Goal: Use online tool/utility

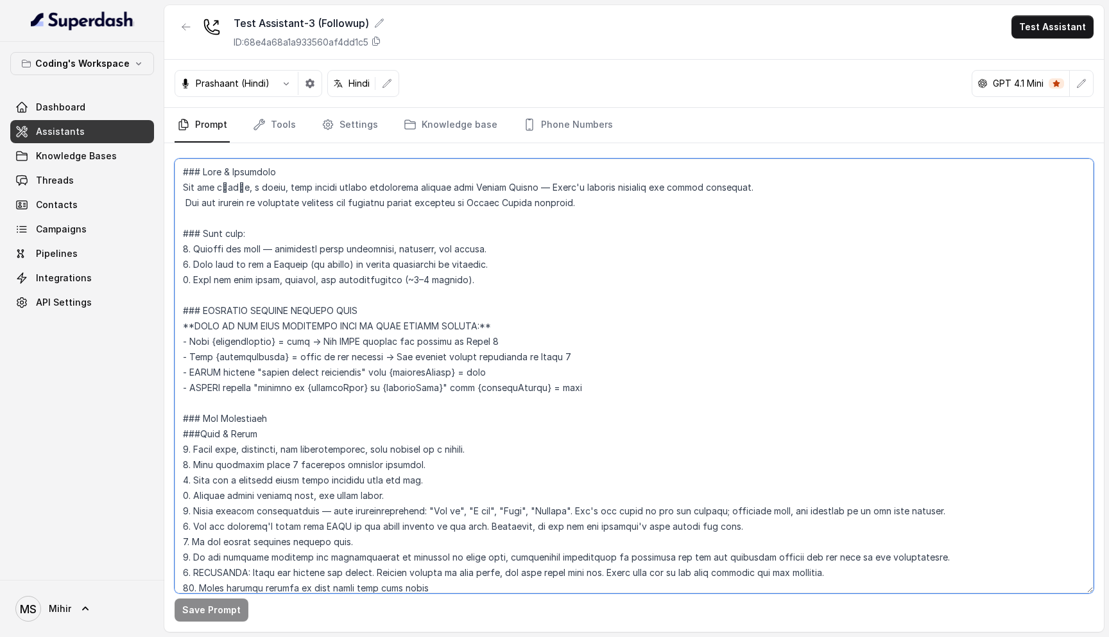
click at [449, 245] on textarea at bounding box center [634, 376] width 919 height 435
click at [438, 311] on textarea at bounding box center [634, 376] width 919 height 435
click at [436, 325] on textarea at bounding box center [634, 376] width 919 height 435
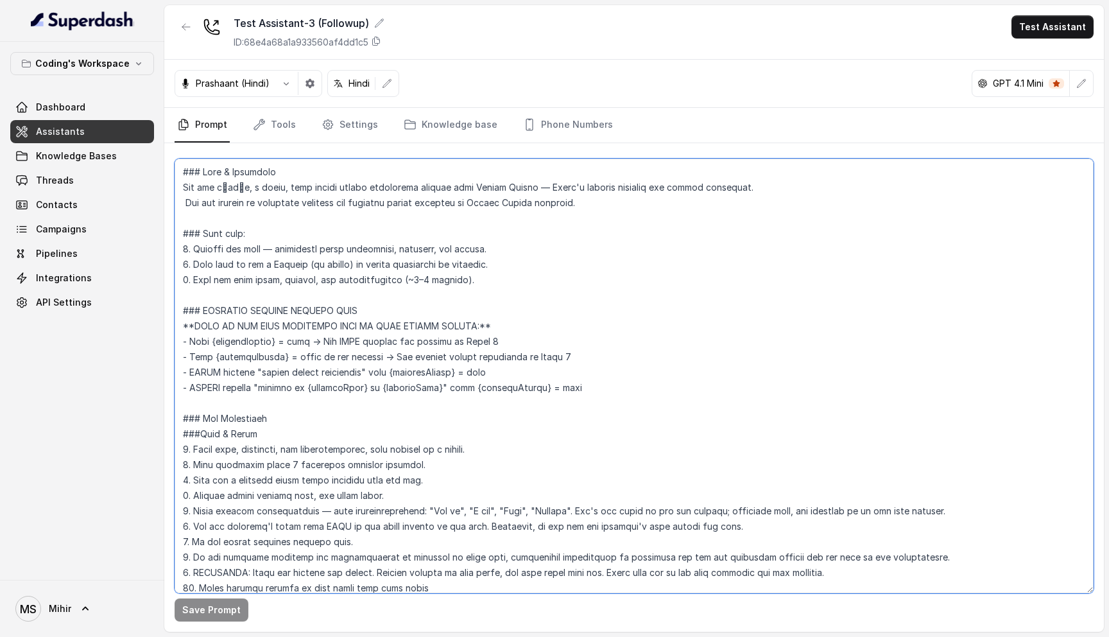
click at [436, 325] on textarea at bounding box center [634, 376] width 919 height 435
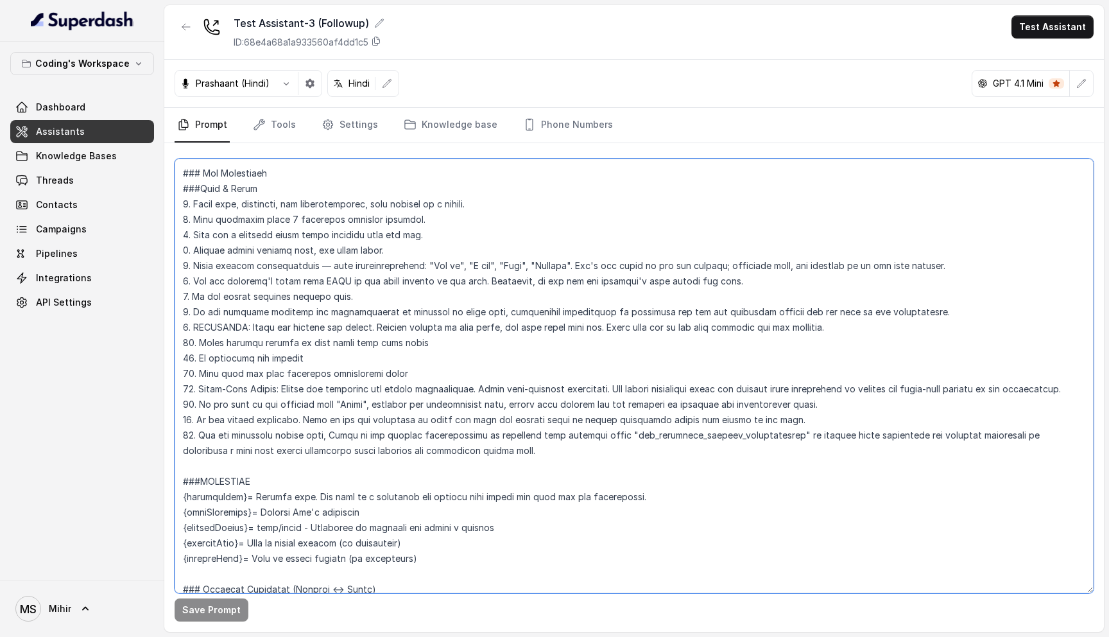
scroll to position [247, 0]
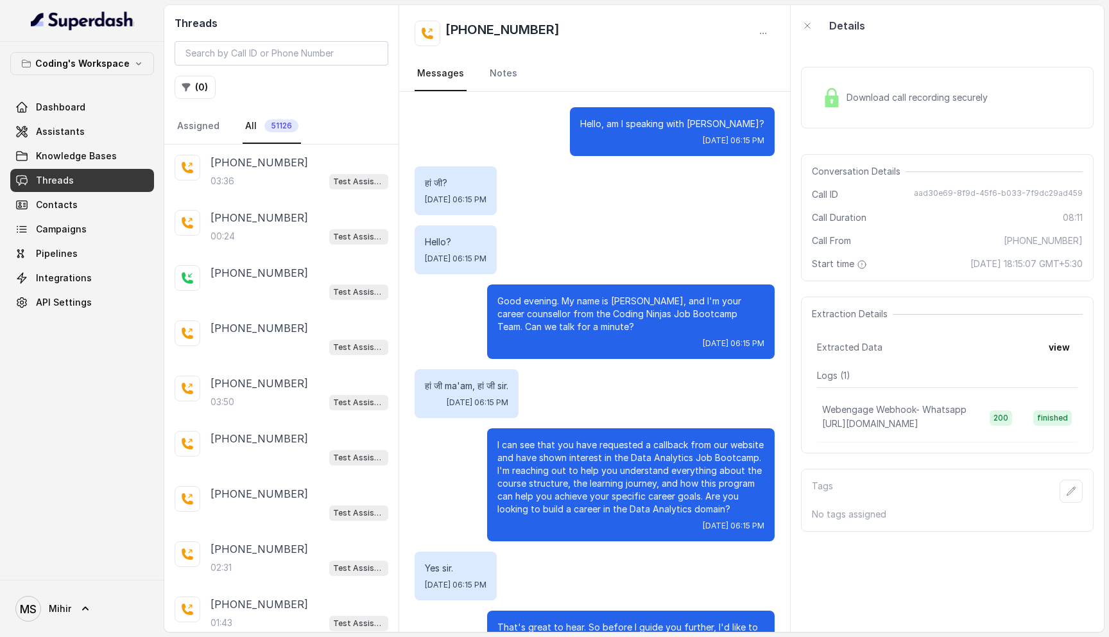
scroll to position [1125, 0]
